Goal: Use online tool/utility: Utilize a website feature to perform a specific function

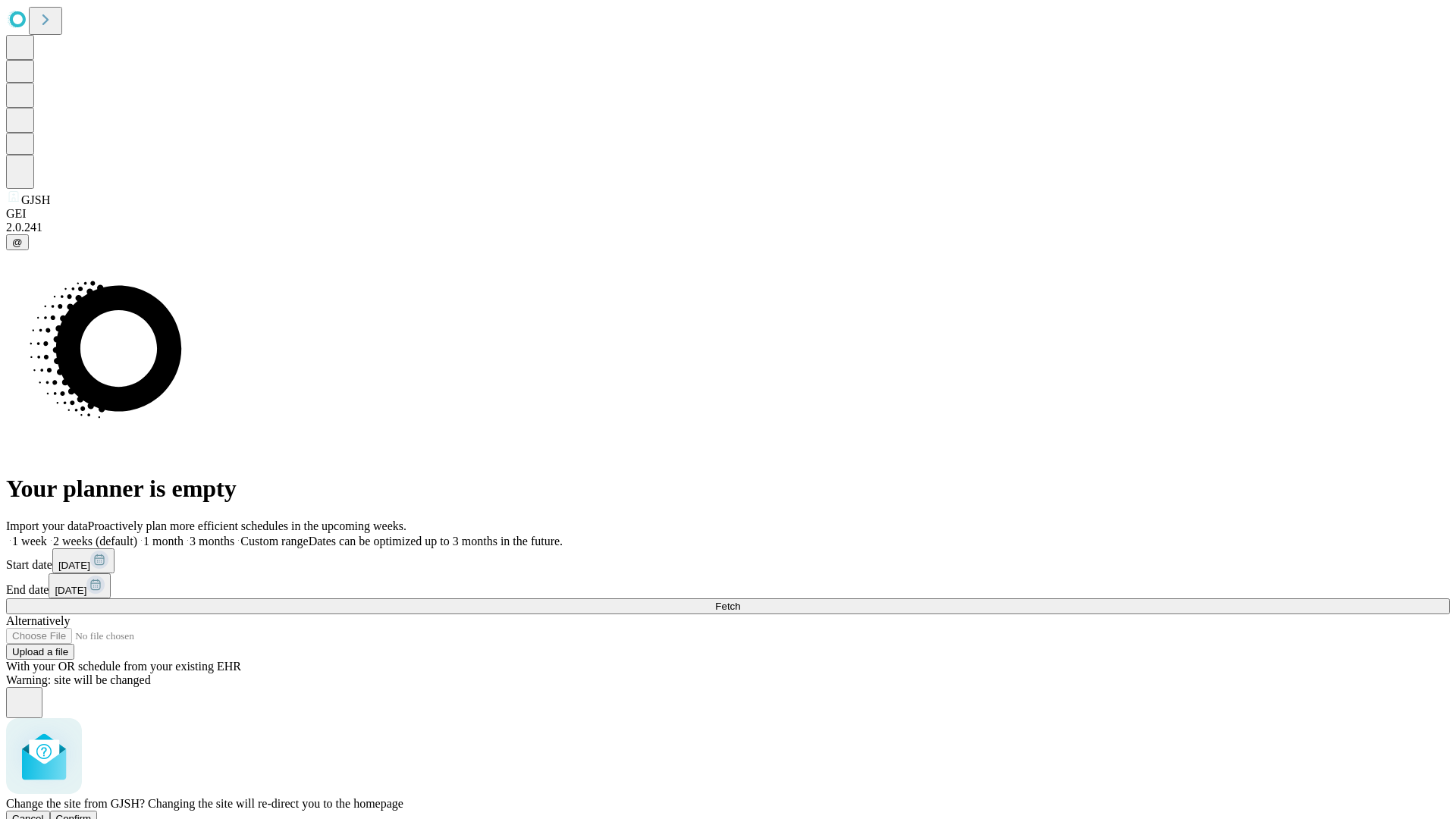
click at [91, 812] on span "Confirm" at bounding box center [74, 818] width 36 height 12
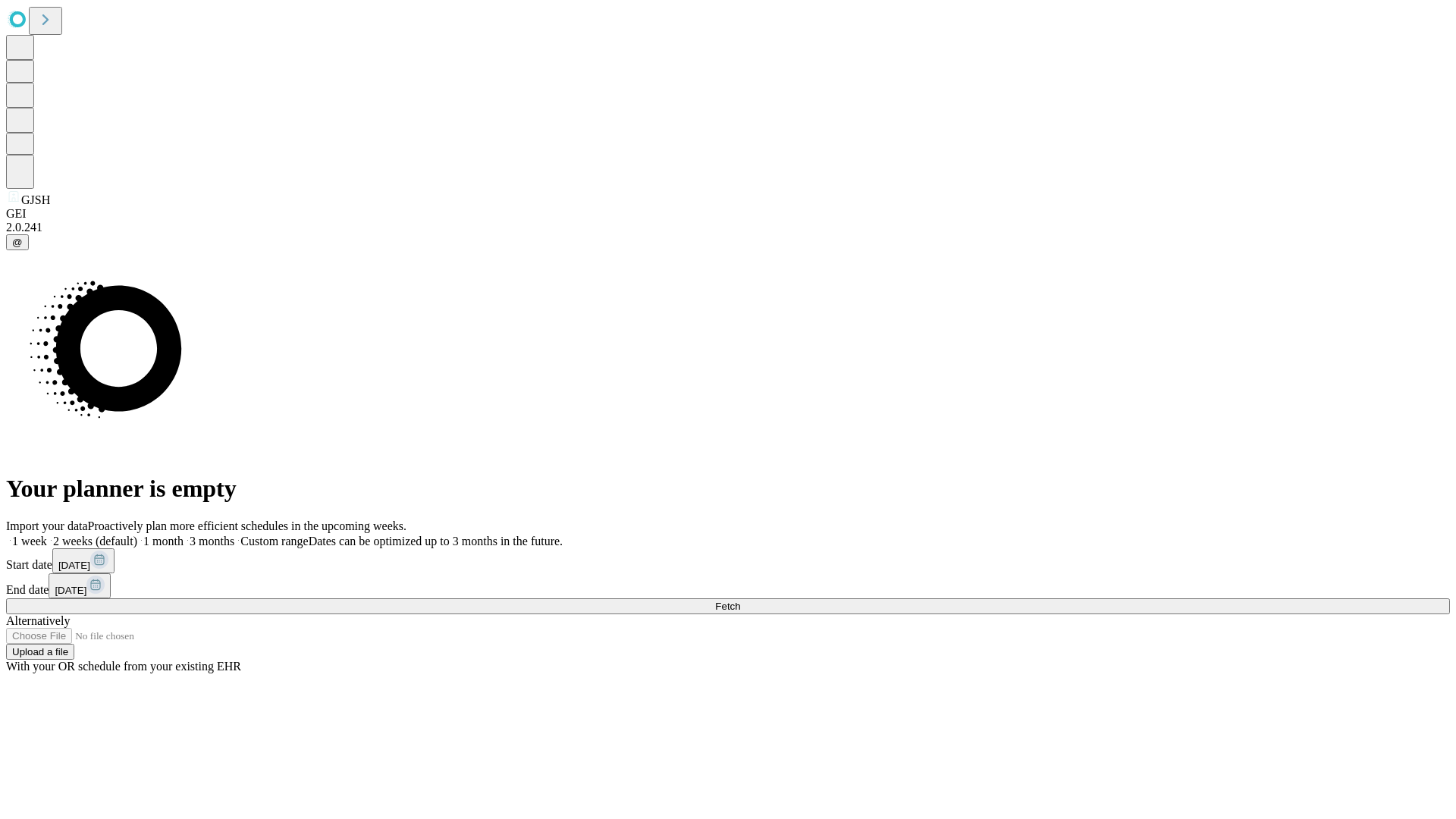
click at [47, 534] on label "1 week" at bounding box center [26, 541] width 41 height 13
click at [740, 601] on span "Fetch" at bounding box center [728, 606] width 25 height 12
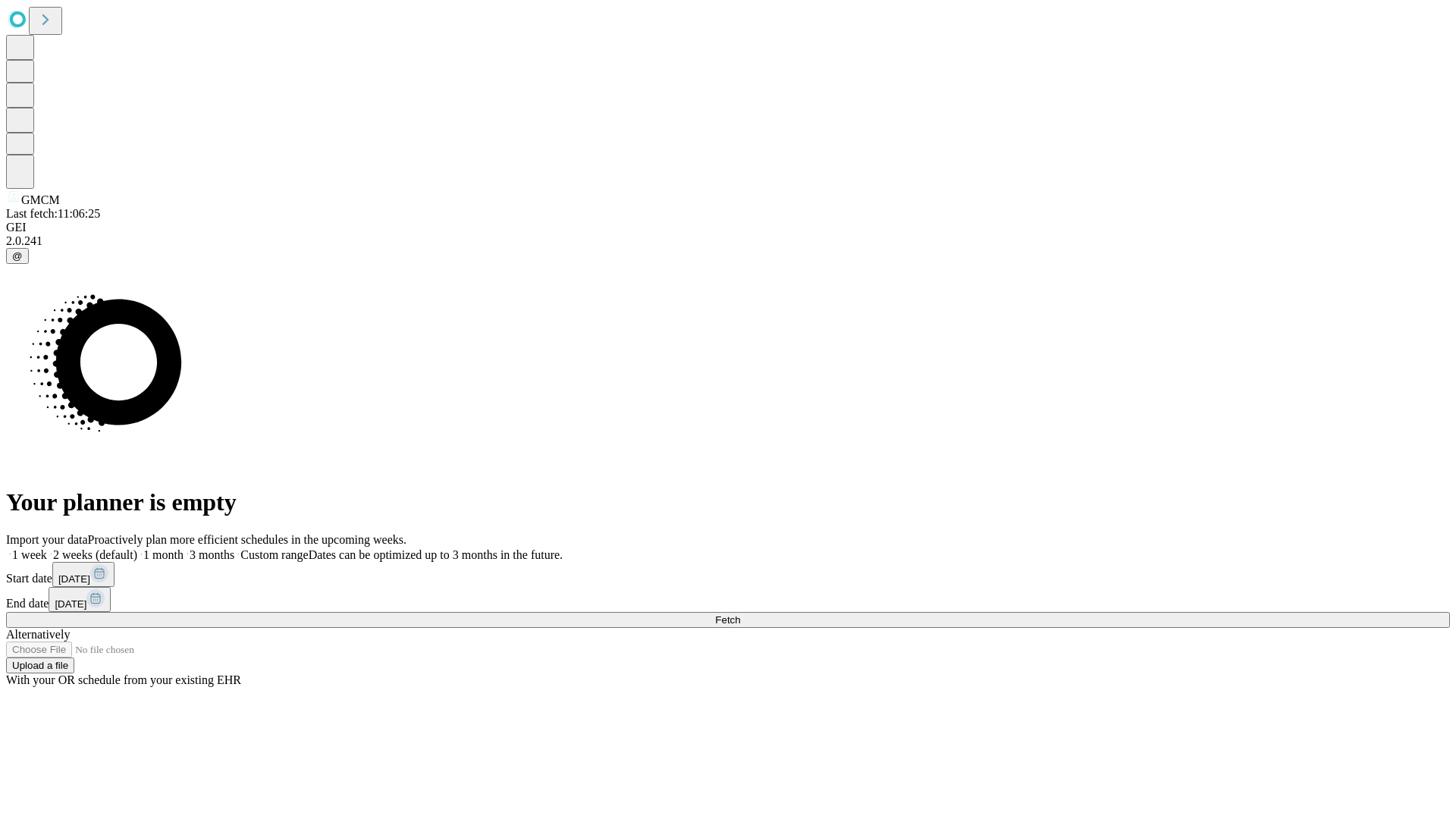
click at [47, 548] on label "1 week" at bounding box center [26, 555] width 41 height 13
click at [740, 614] on span "Fetch" at bounding box center [728, 620] width 25 height 12
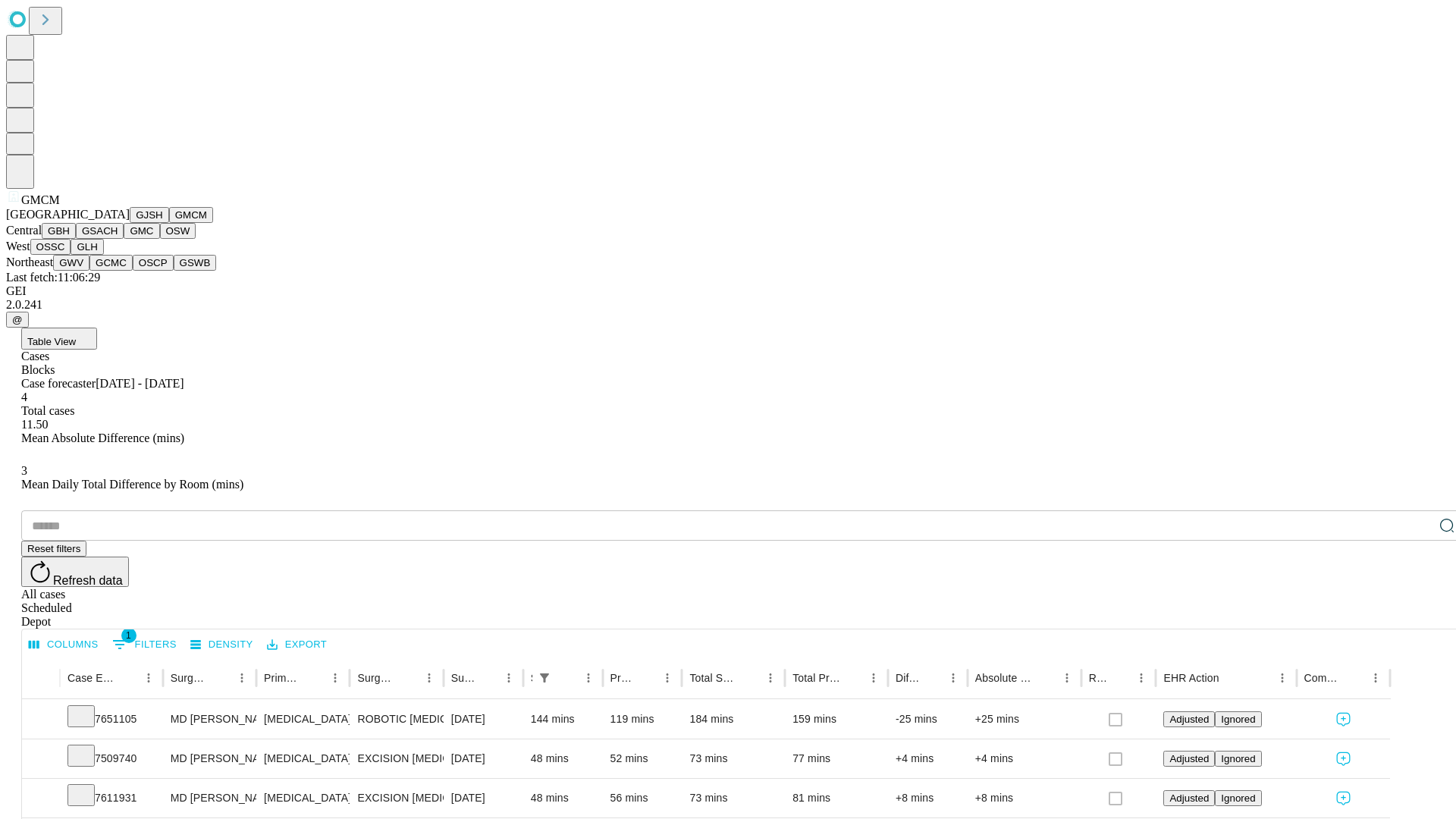
click at [76, 238] on button "GBH" at bounding box center [58, 230] width 34 height 16
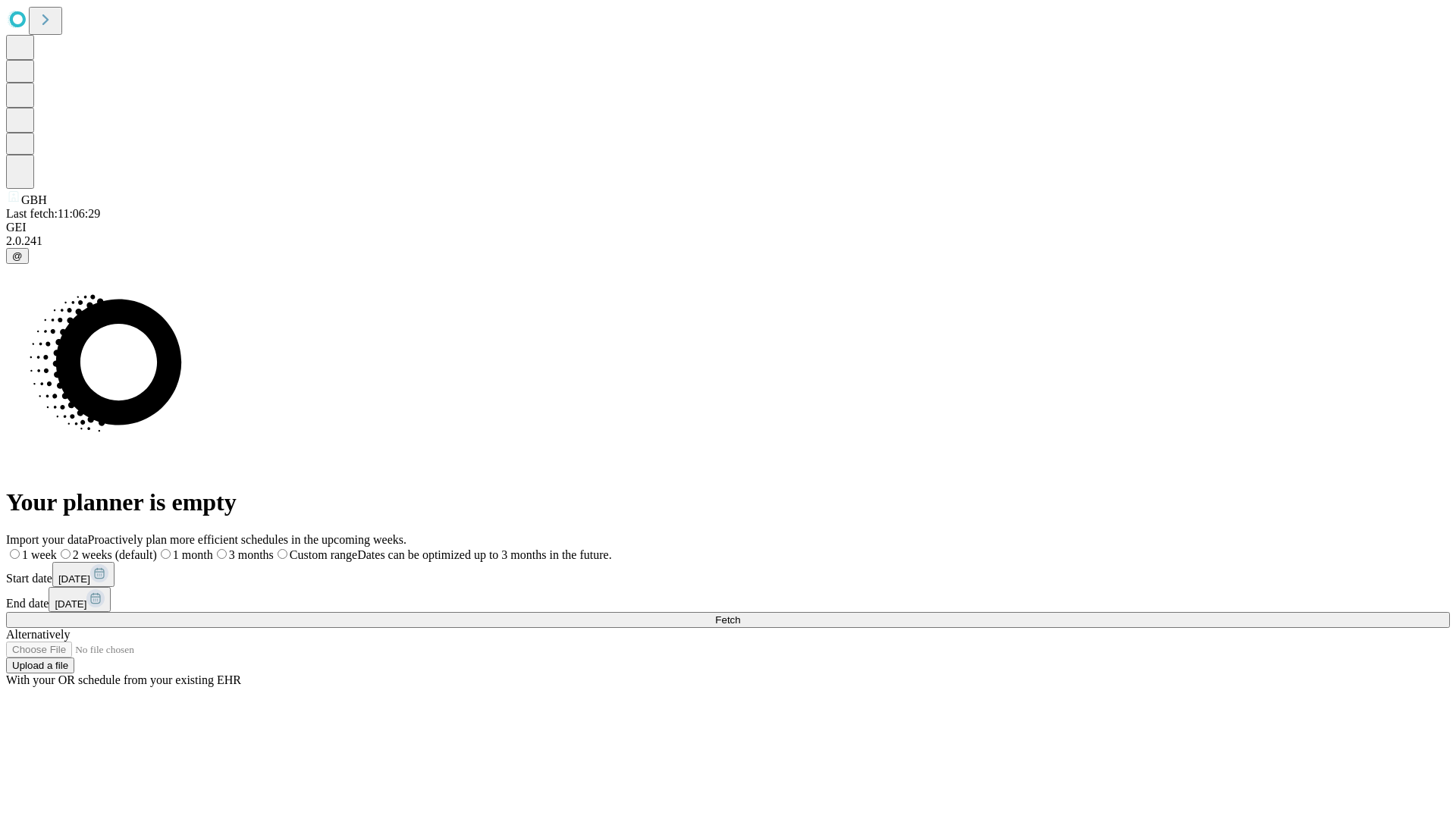
click at [57, 548] on label "1 week" at bounding box center [31, 555] width 51 height 13
click at [740, 614] on span "Fetch" at bounding box center [728, 620] width 25 height 12
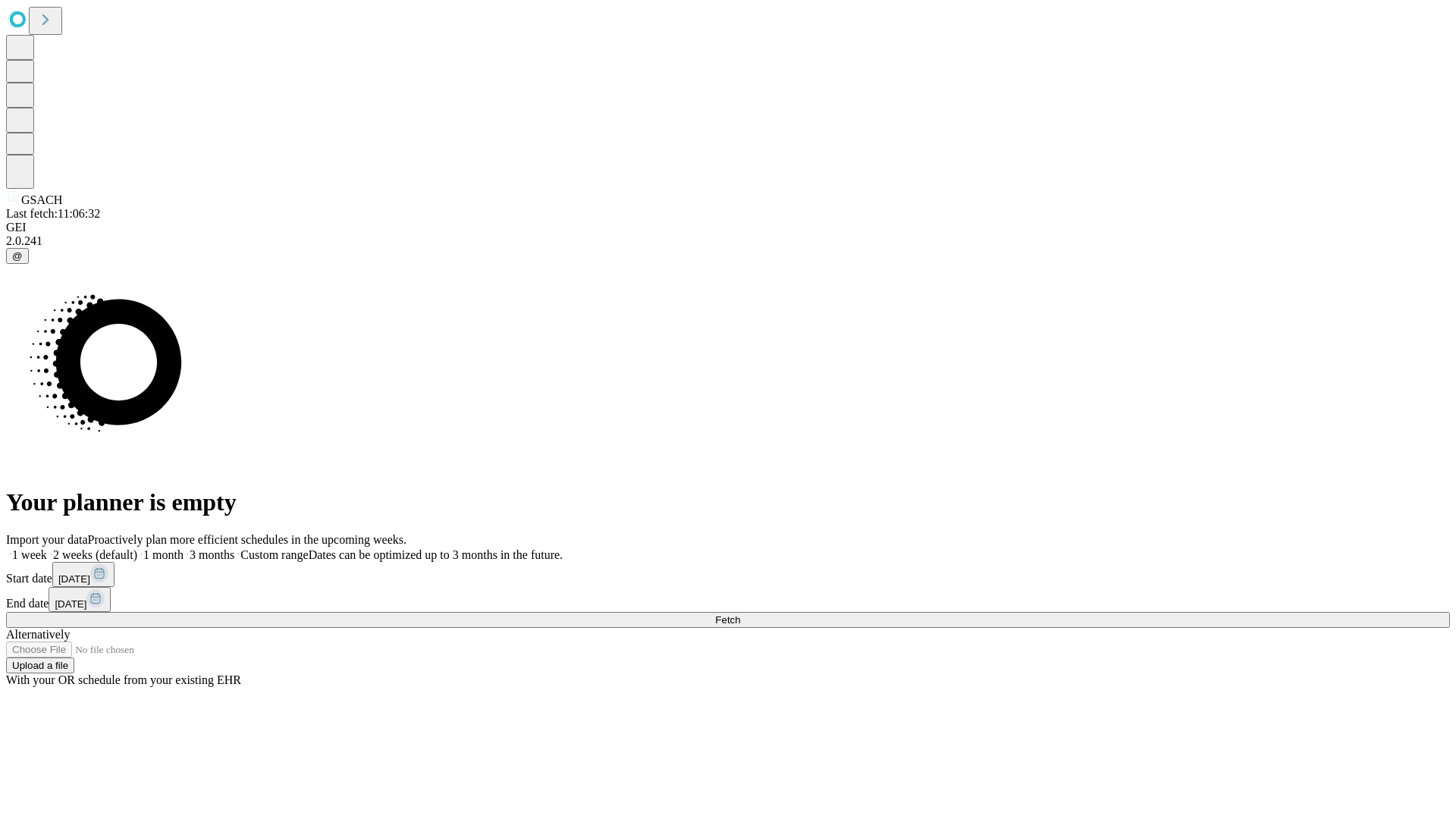
click at [47, 548] on label "1 week" at bounding box center [26, 555] width 41 height 13
click at [740, 614] on span "Fetch" at bounding box center [728, 620] width 25 height 12
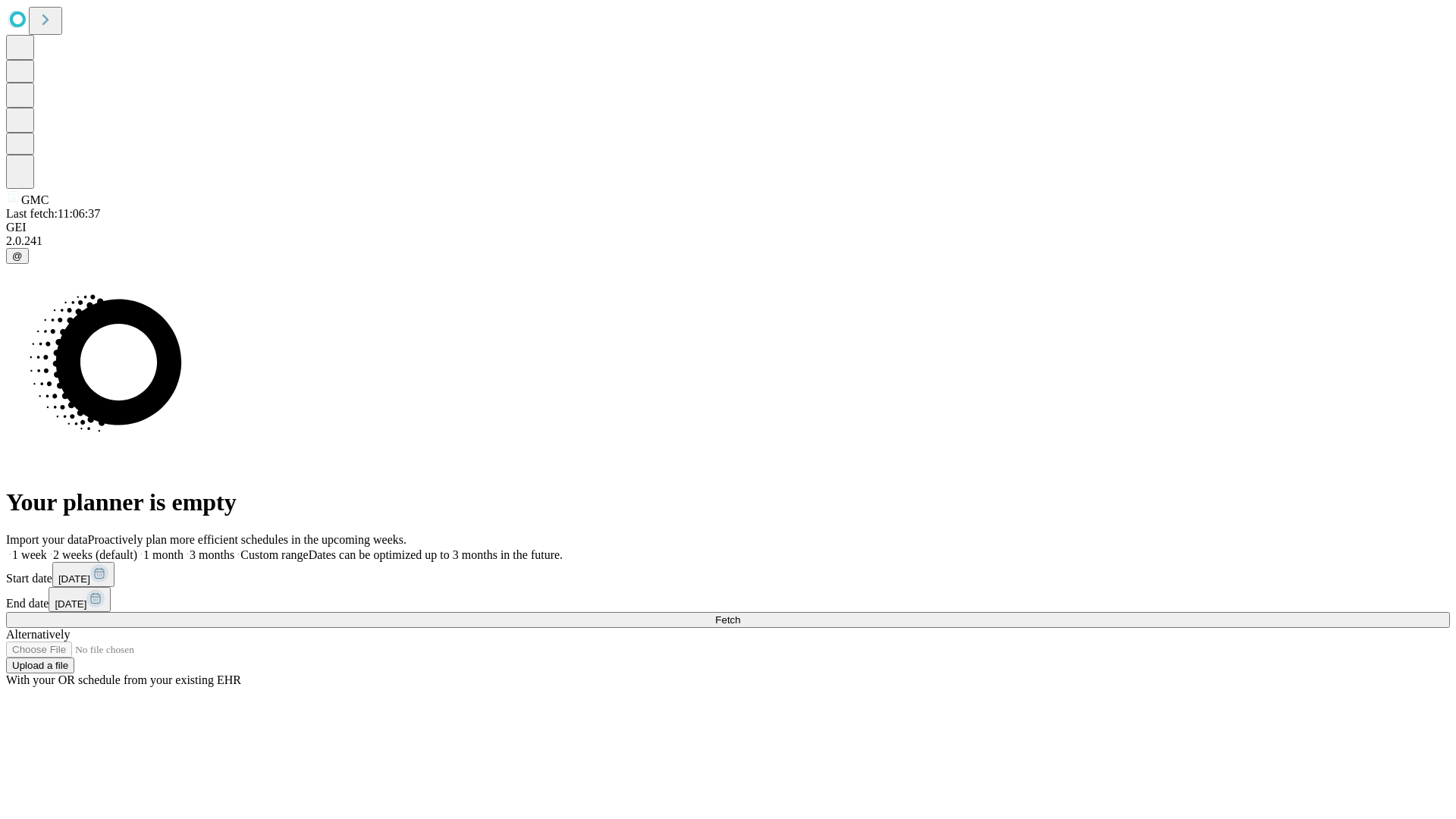
click at [47, 548] on label "1 week" at bounding box center [26, 555] width 41 height 13
click at [740, 614] on span "Fetch" at bounding box center [728, 620] width 25 height 12
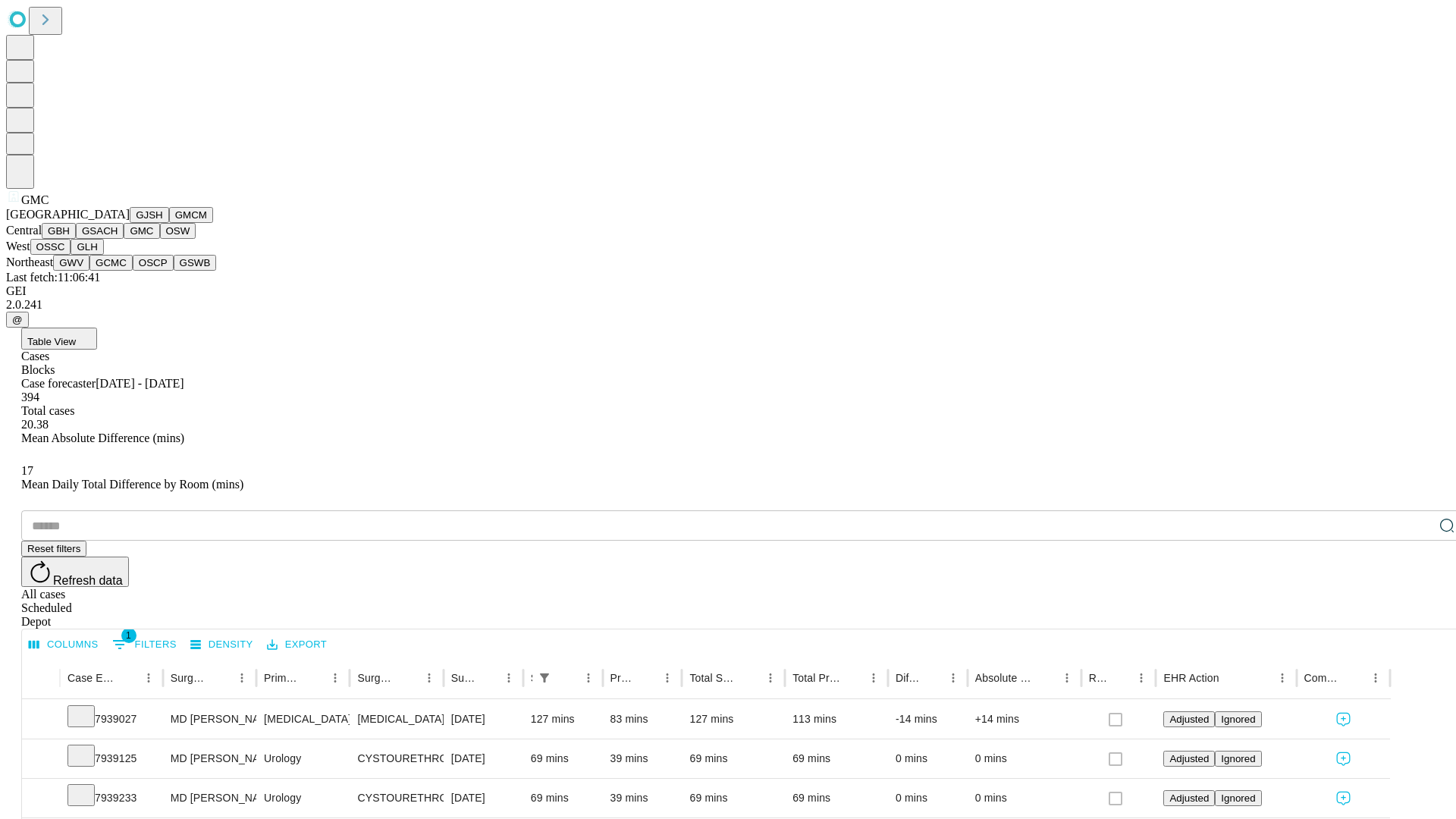
click at [160, 238] on button "OSW" at bounding box center [179, 230] width 37 height 16
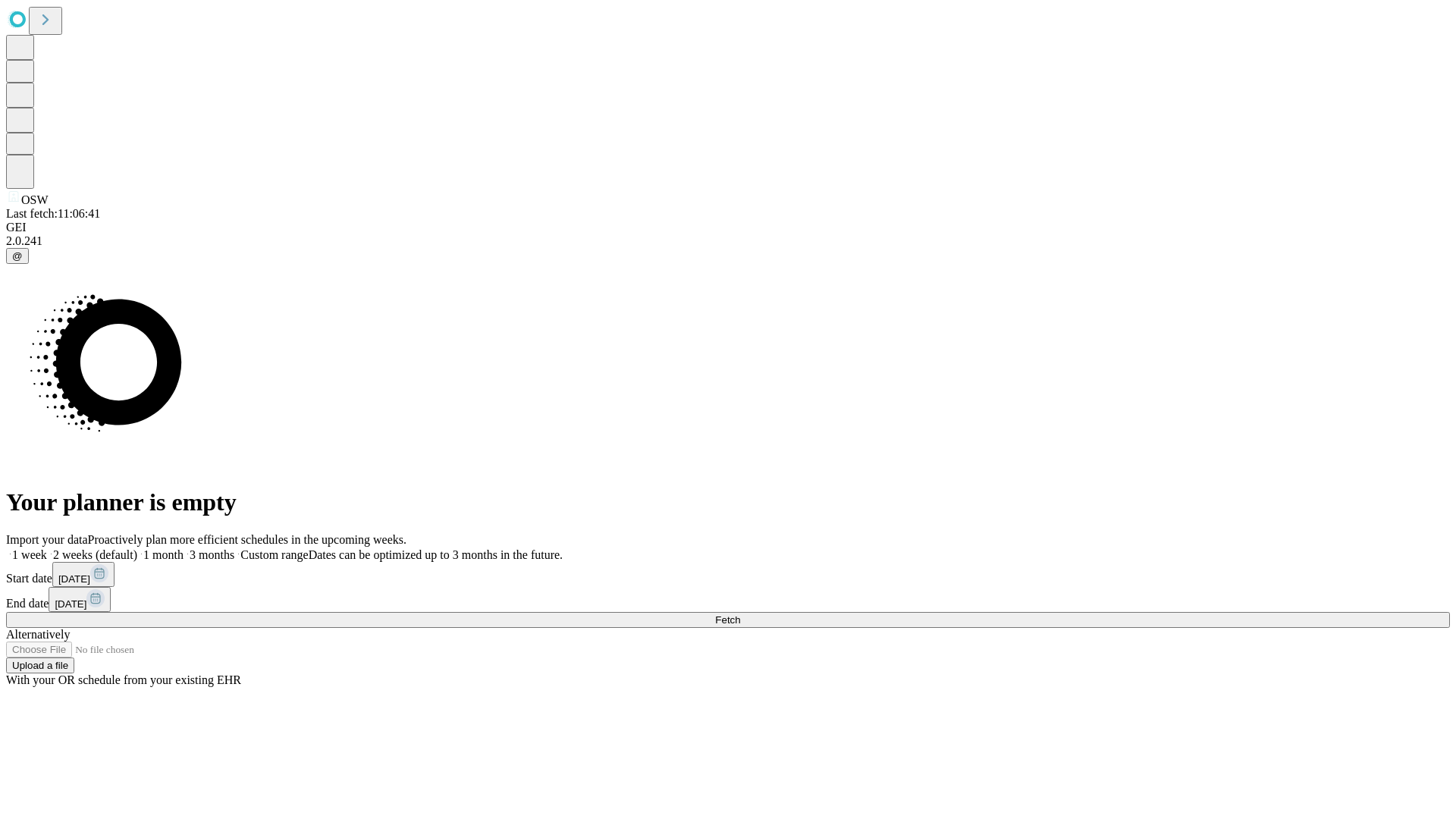
click at [47, 548] on label "1 week" at bounding box center [26, 555] width 41 height 13
click at [740, 614] on span "Fetch" at bounding box center [728, 620] width 25 height 12
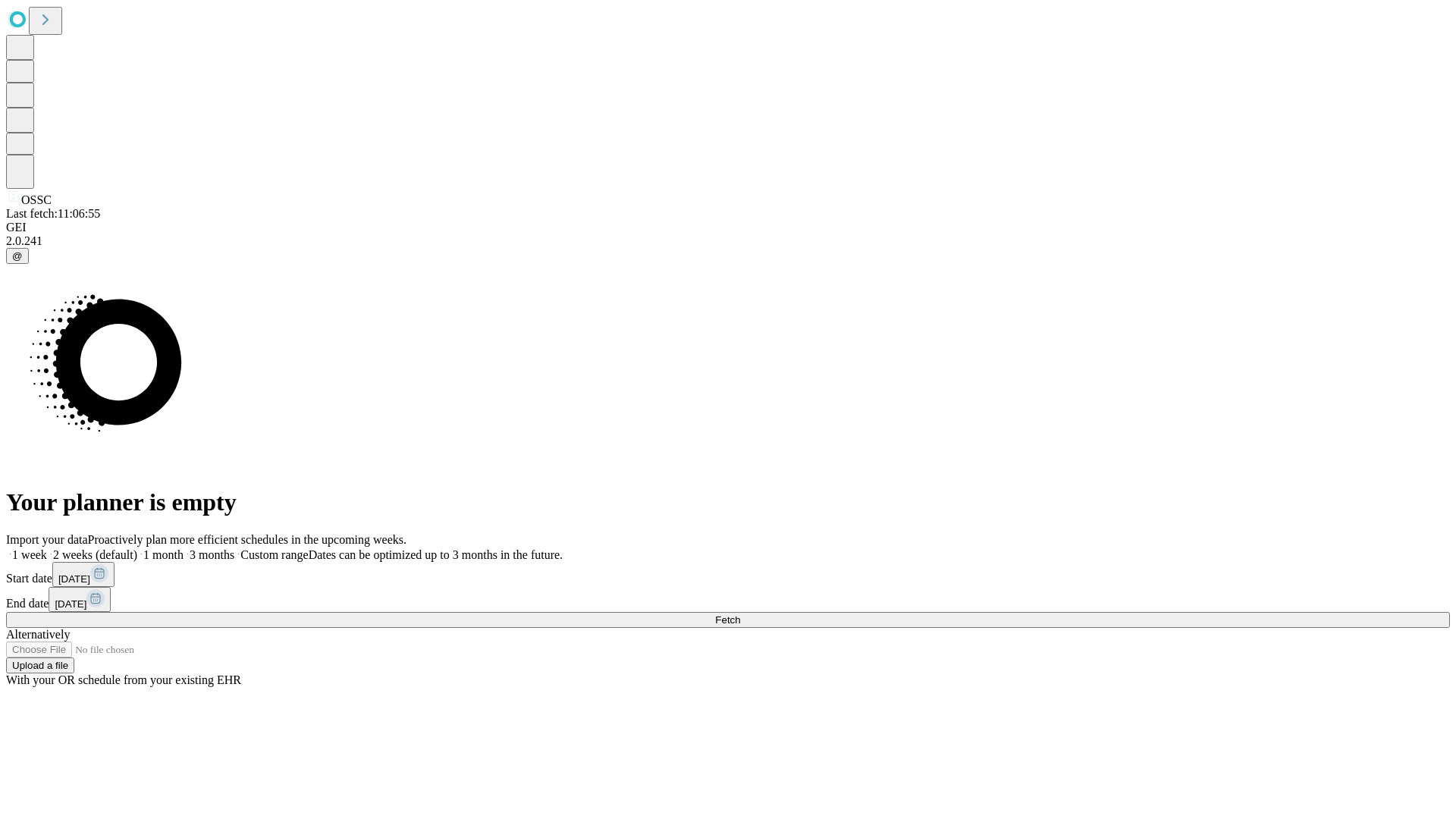
click at [47, 548] on label "1 week" at bounding box center [26, 555] width 41 height 13
click at [740, 614] on span "Fetch" at bounding box center [728, 620] width 25 height 12
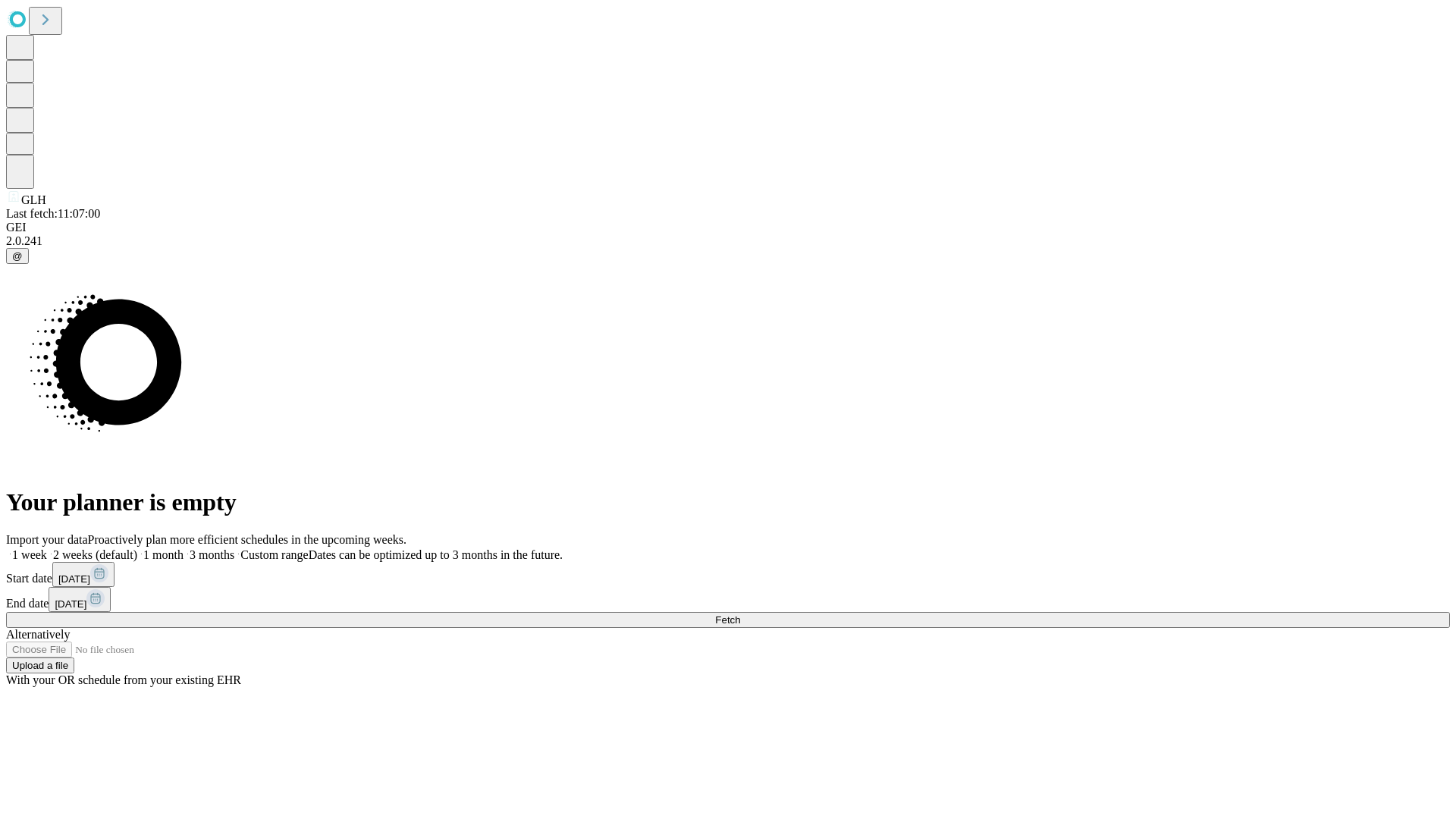
click at [47, 548] on label "1 week" at bounding box center [26, 555] width 41 height 13
click at [740, 614] on span "Fetch" at bounding box center [728, 620] width 25 height 12
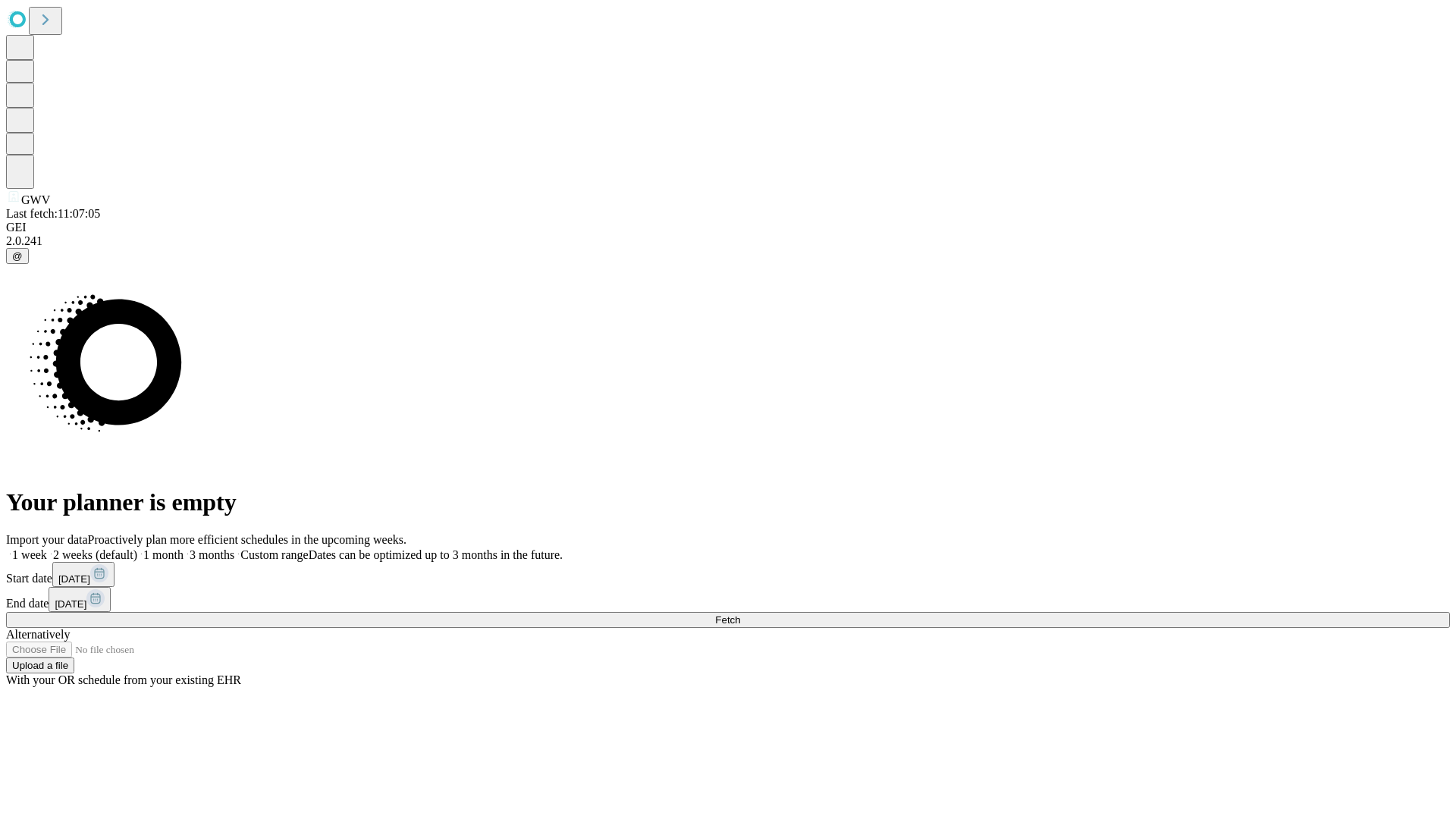
click at [47, 548] on label "1 week" at bounding box center [26, 555] width 41 height 13
click at [740, 614] on span "Fetch" at bounding box center [728, 620] width 25 height 12
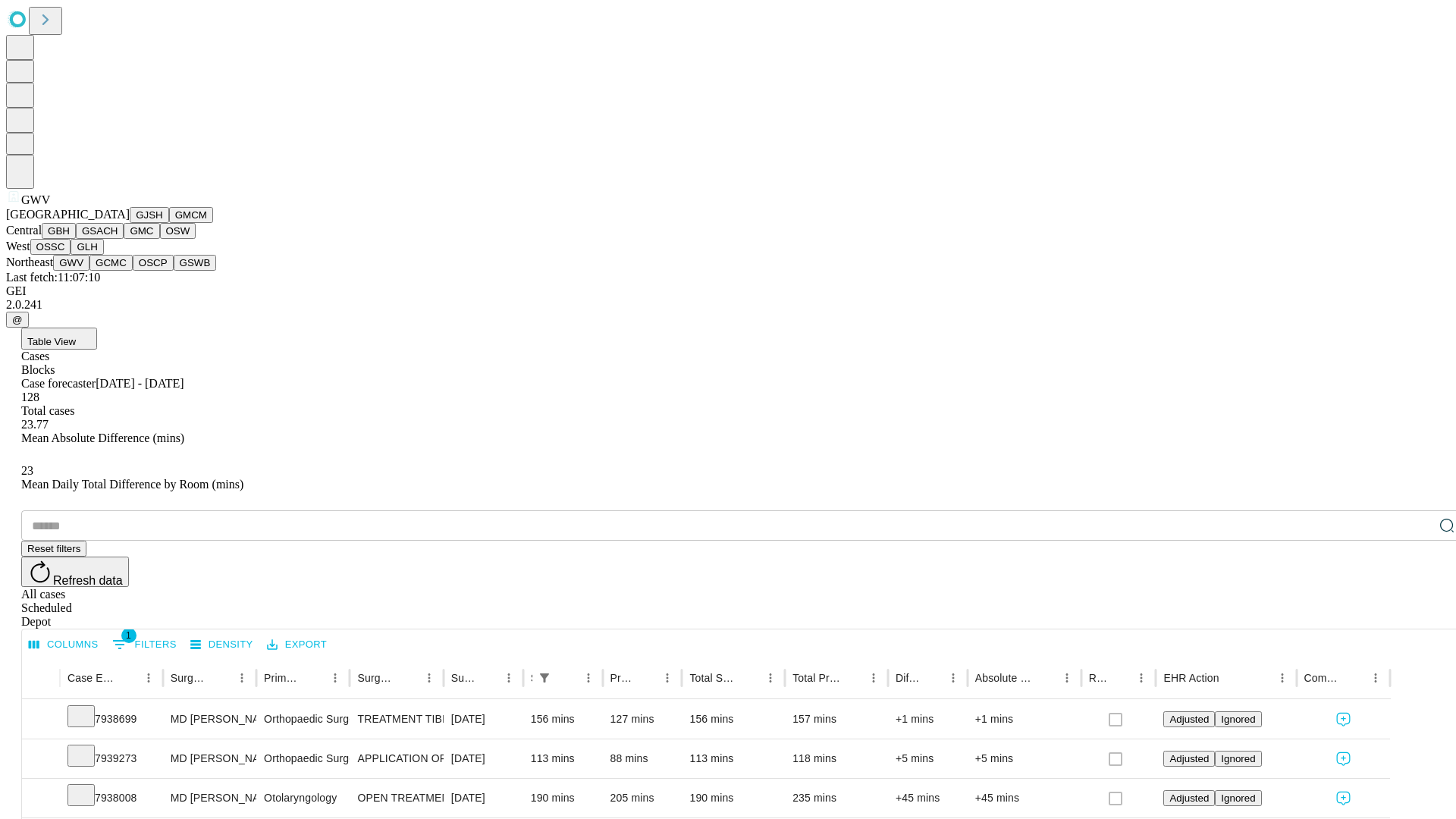
click at [117, 271] on button "GCMC" at bounding box center [111, 262] width 43 height 16
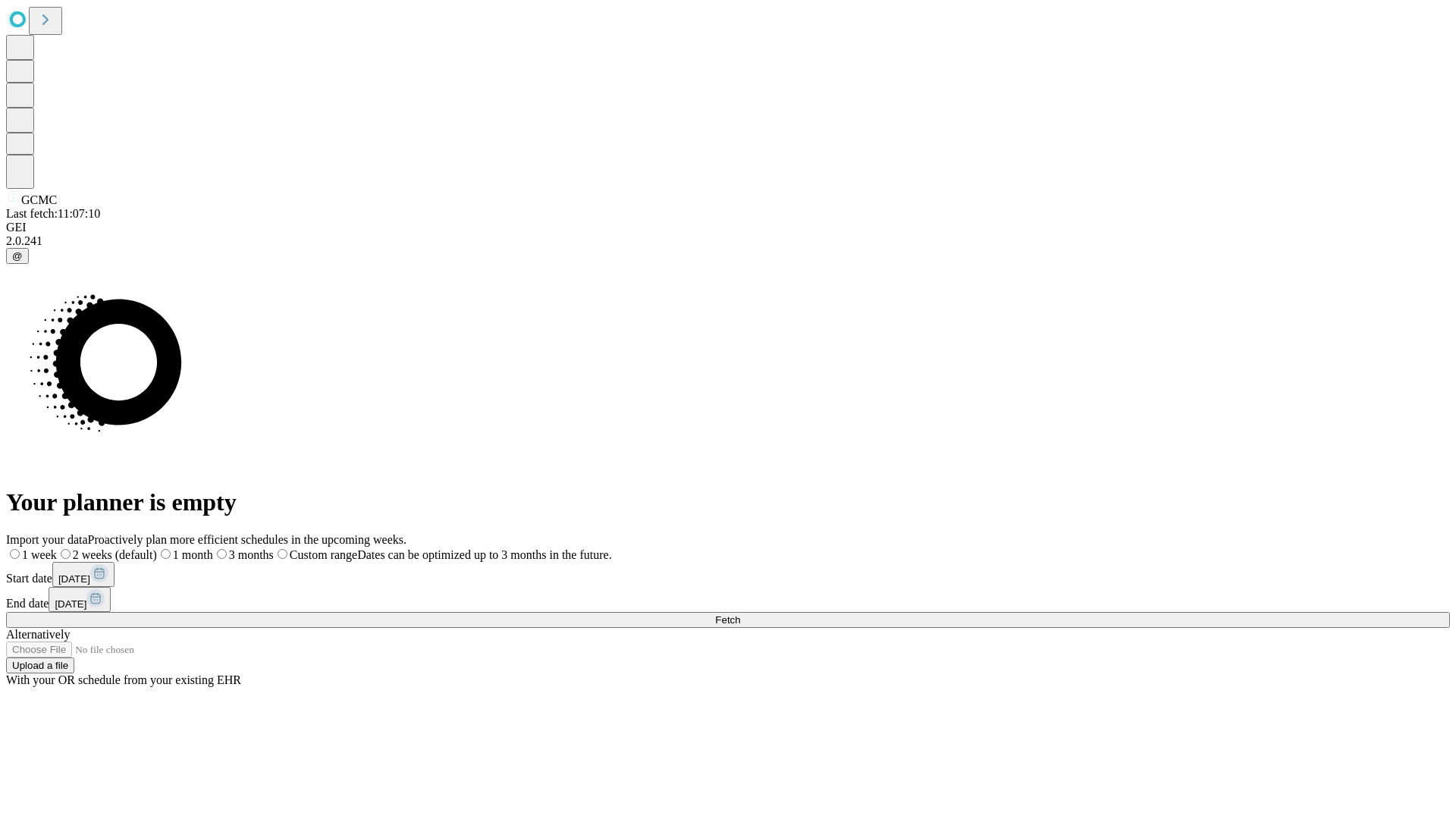
click at [57, 548] on label "1 week" at bounding box center [31, 555] width 51 height 13
click at [740, 614] on span "Fetch" at bounding box center [728, 620] width 25 height 12
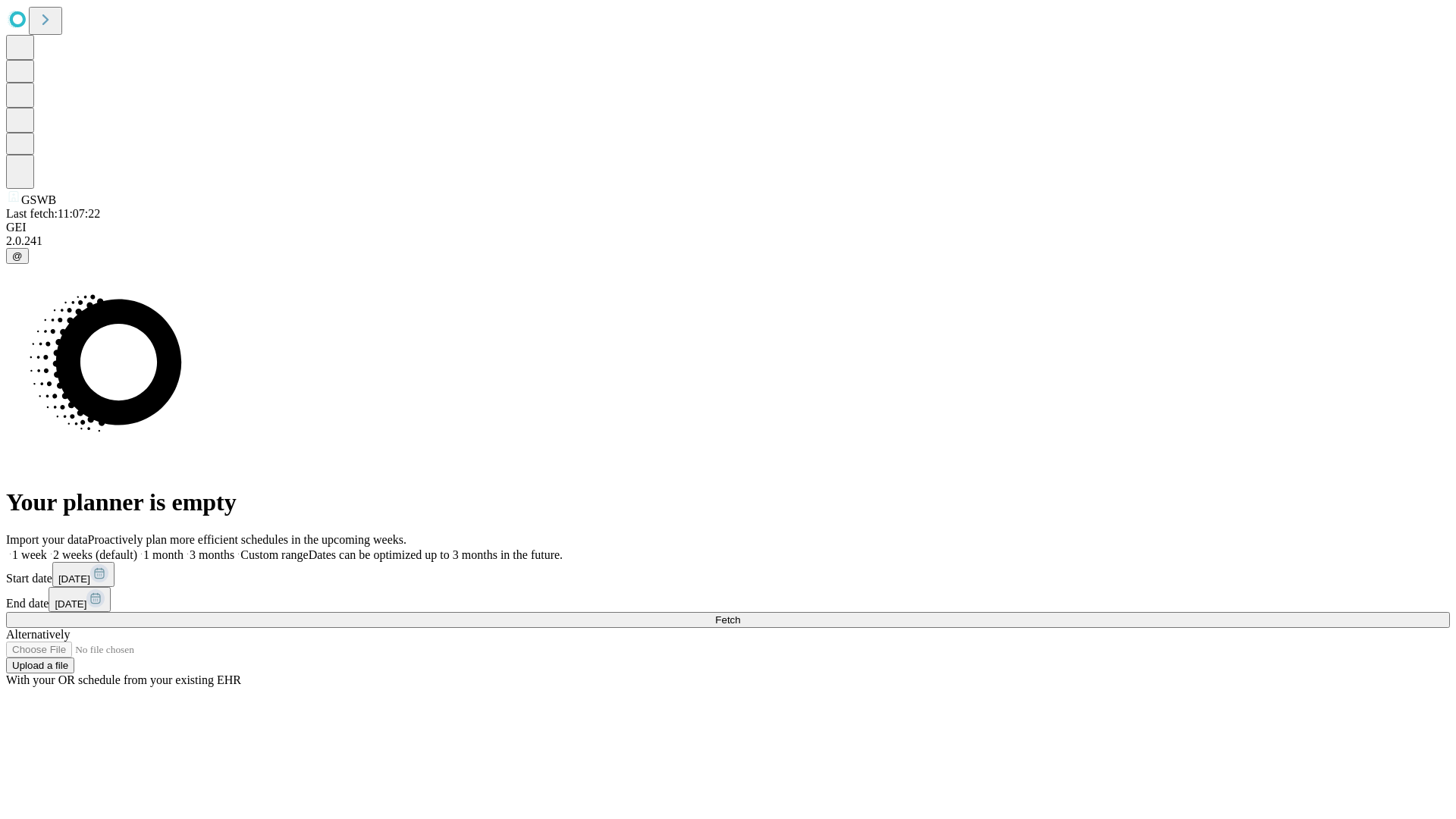
click at [47, 548] on label "1 week" at bounding box center [26, 555] width 41 height 13
click at [740, 614] on span "Fetch" at bounding box center [728, 620] width 25 height 12
